Goal: Transaction & Acquisition: Purchase product/service

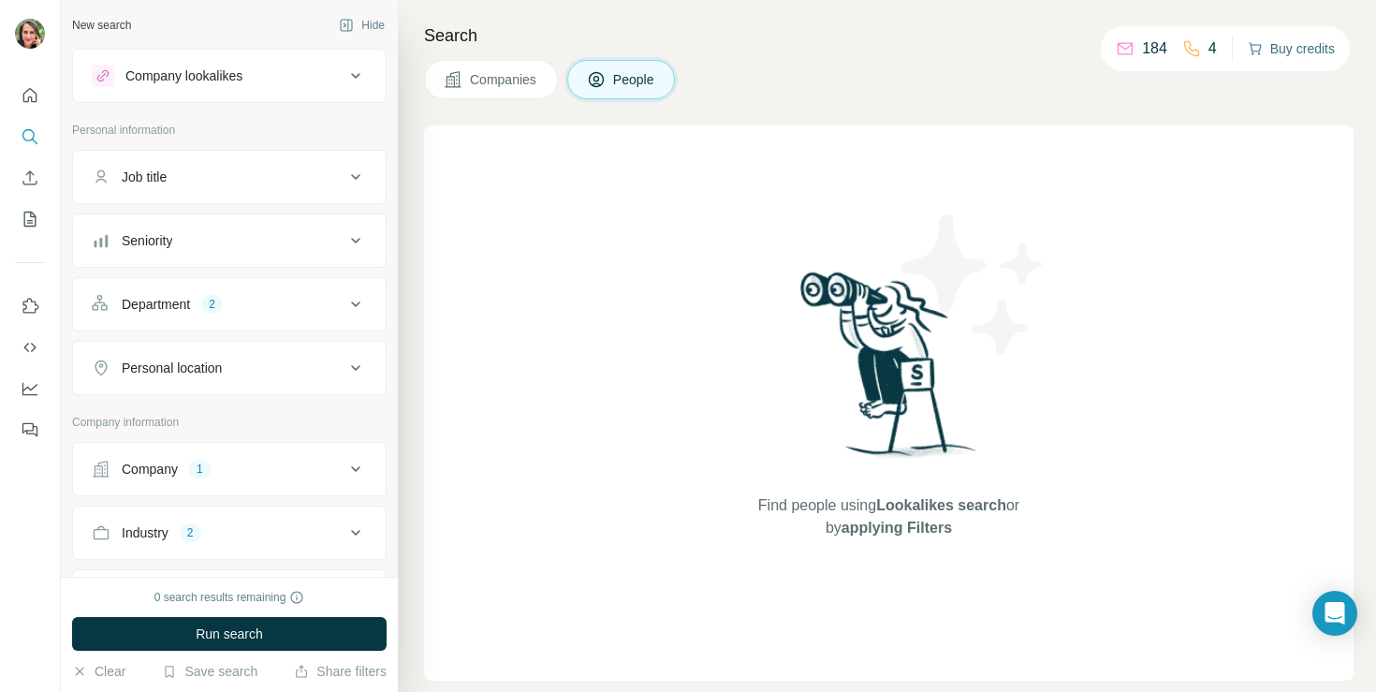
click at [1285, 45] on button "Buy credits" at bounding box center [1291, 49] width 87 height 26
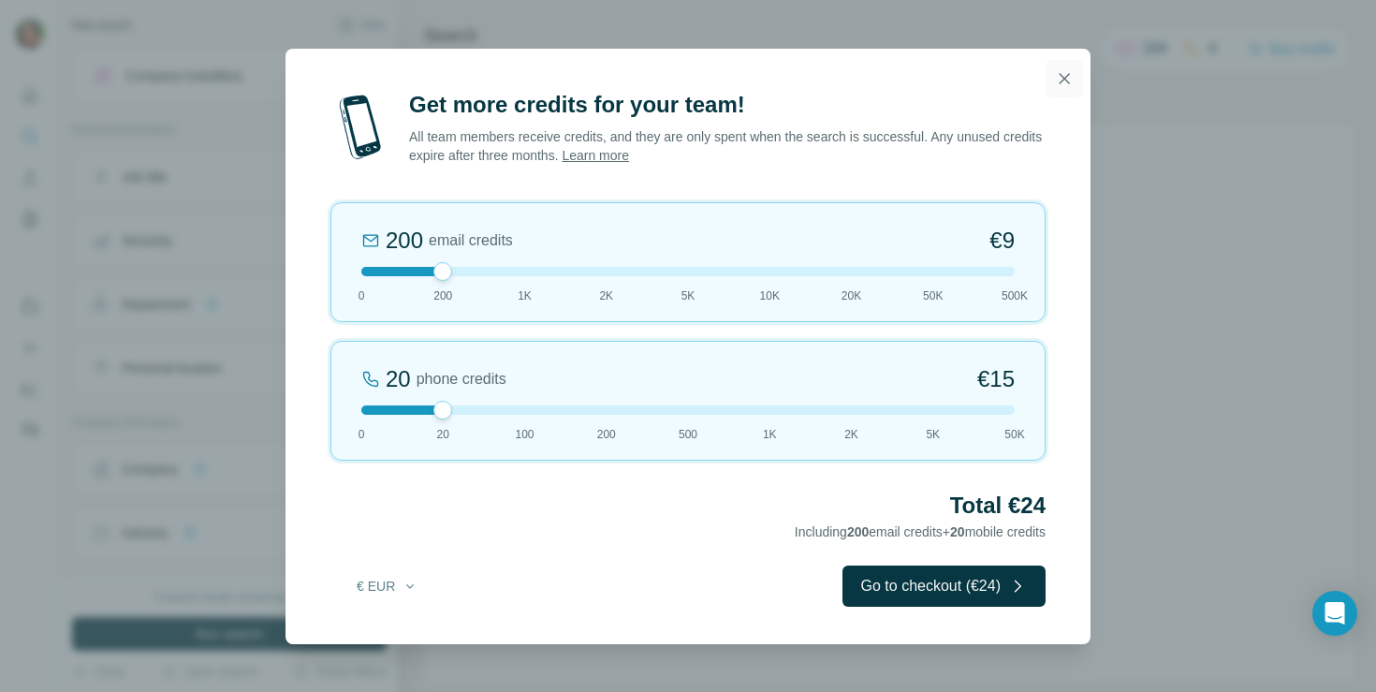
click at [1049, 76] on button "button" at bounding box center [1064, 78] width 37 height 37
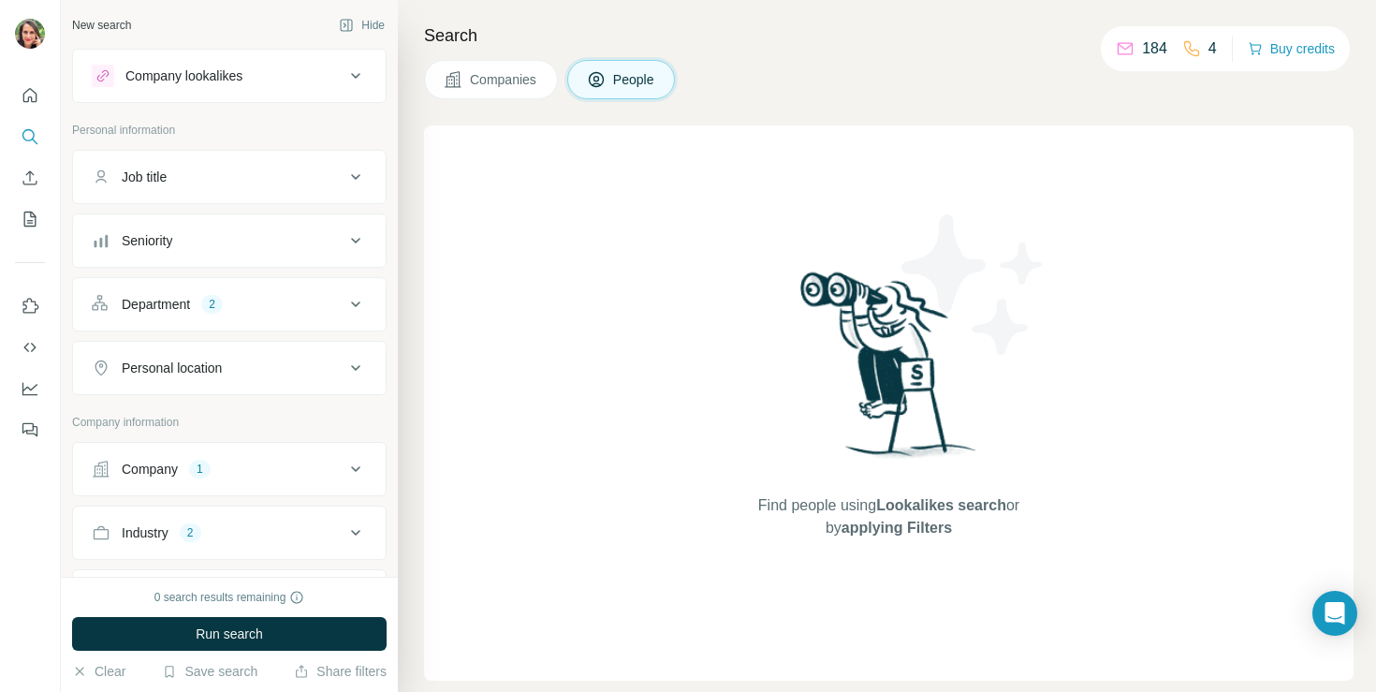
click at [1128, 43] on div "184" at bounding box center [1141, 48] width 51 height 22
click at [1122, 43] on icon at bounding box center [1125, 49] width 15 height 12
click at [1153, 43] on p "184" at bounding box center [1154, 48] width 25 height 22
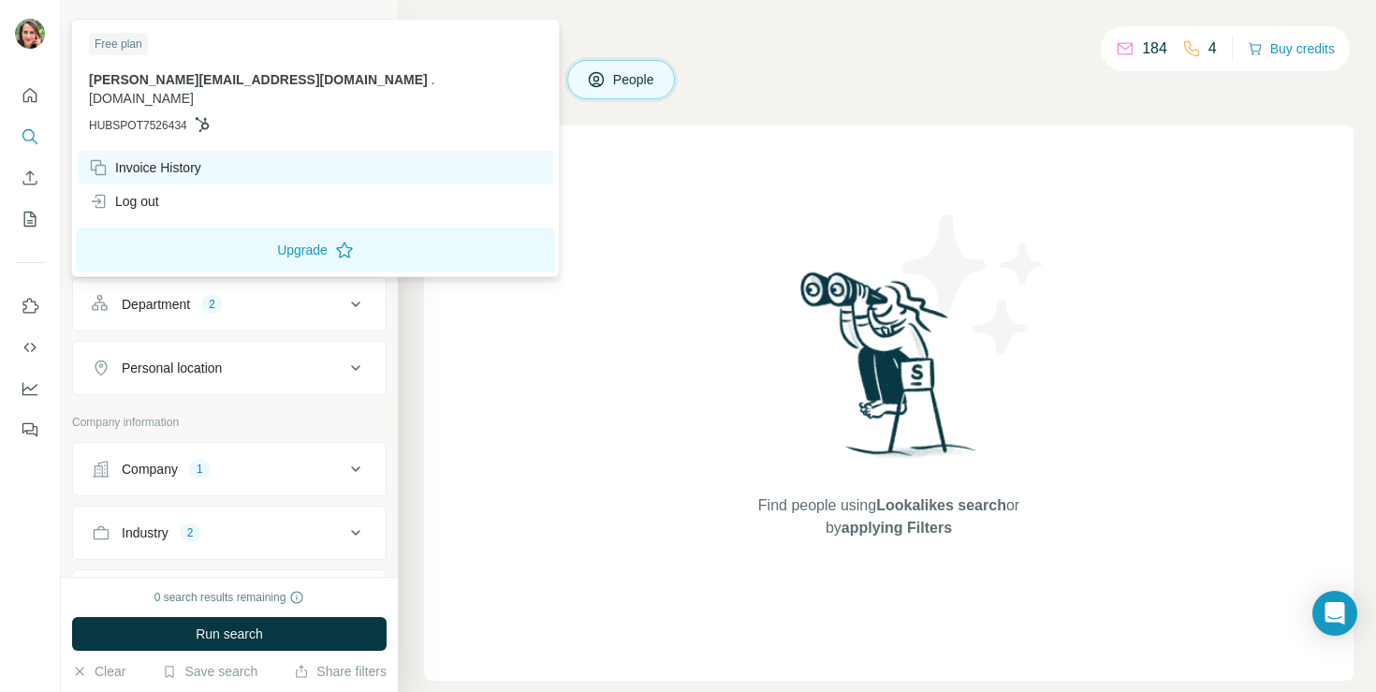
click at [127, 158] on div "Invoice History" at bounding box center [145, 167] width 112 height 19
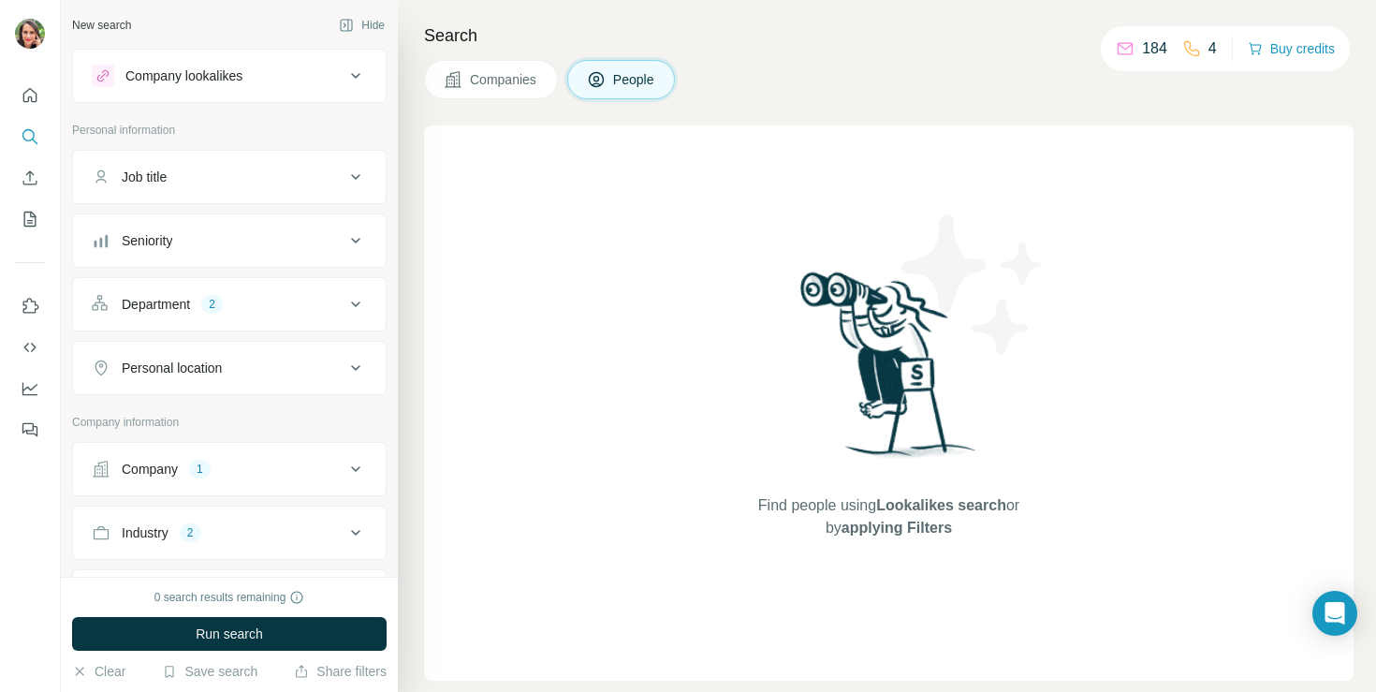
click at [328, 637] on button "Close" at bounding box center [308, 654] width 60 height 34
